Goal: Register for event/course

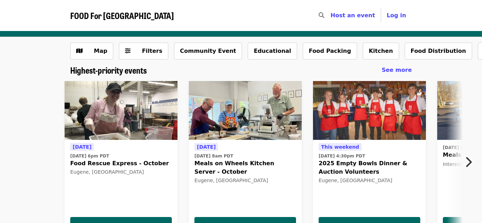
click at [107, 175] on div "Eugene, [GEOGRAPHIC_DATA]" at bounding box center [121, 172] width 102 height 6
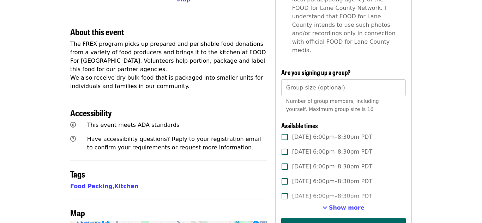
scroll to position [240, 0]
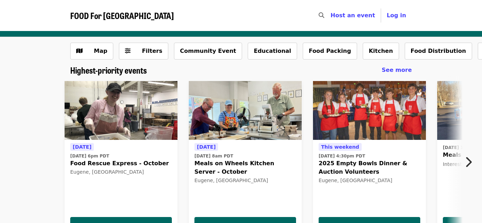
click at [471, 164] on icon "chevron-right icon" at bounding box center [468, 162] width 7 height 13
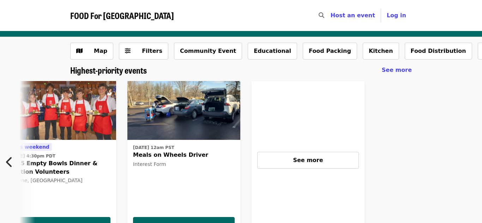
scroll to position [0, 311]
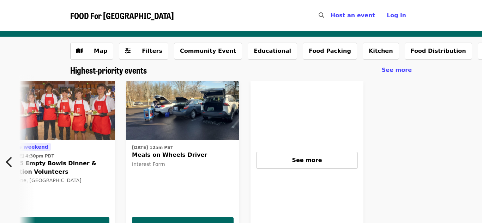
click at [13, 168] on button "Previous item" at bounding box center [11, 162] width 23 height 20
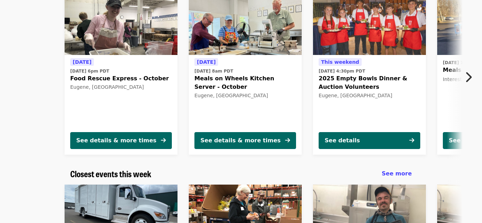
scroll to position [85, 0]
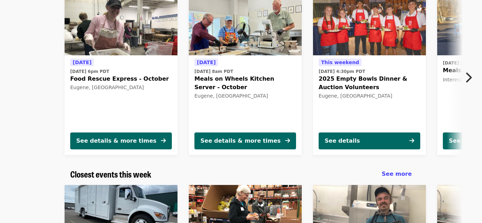
click at [110, 85] on div "Eugene, [GEOGRAPHIC_DATA]" at bounding box center [121, 88] width 102 height 6
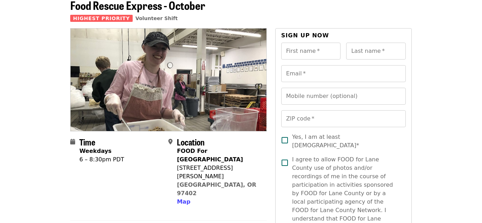
scroll to position [37, 0]
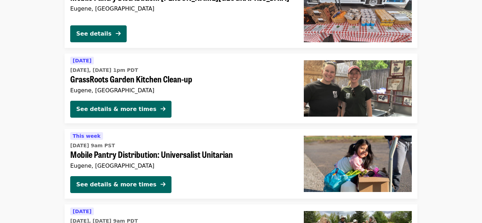
scroll to position [1469, 0]
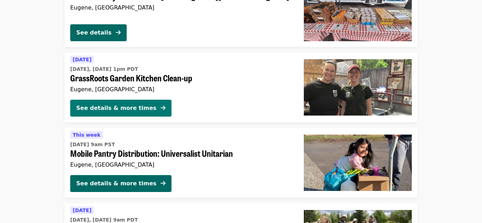
click at [122, 112] on div "See details & more times" at bounding box center [116, 108] width 80 height 8
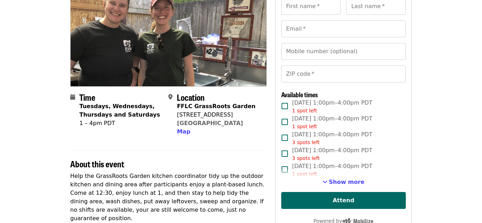
scroll to position [99, 0]
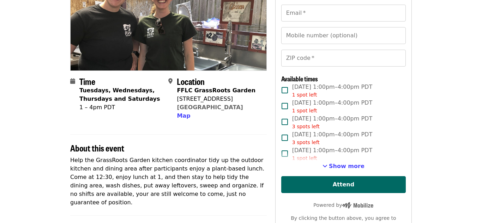
click at [78, 152] on span "About this event" at bounding box center [97, 148] width 54 height 12
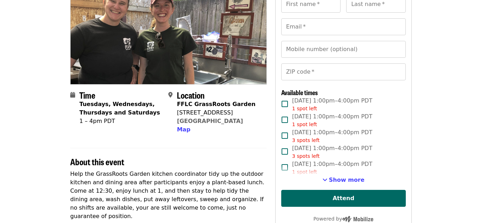
scroll to position [0, 0]
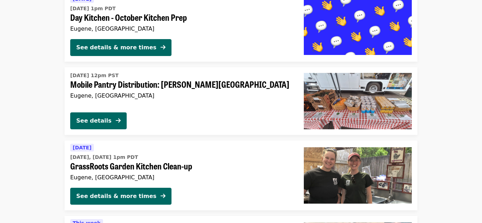
scroll to position [1382, 0]
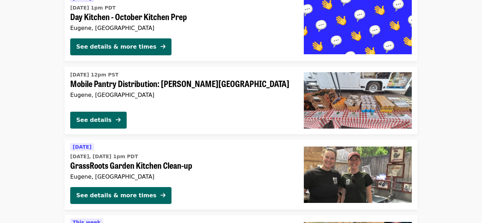
click at [207, 184] on div "[DATE] [DATE], [DATE] 1pm PDT GrassRoots Garden Kitchen Clean-up [GEOGRAPHIC_DA…" at bounding box center [182, 175] width 234 height 70
